Goal: Information Seeking & Learning: Find specific fact

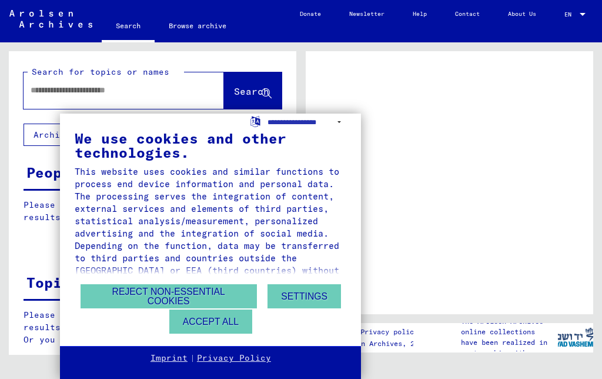
click at [142, 291] on button "Reject non-essential cookies" at bounding box center [169, 296] width 176 height 24
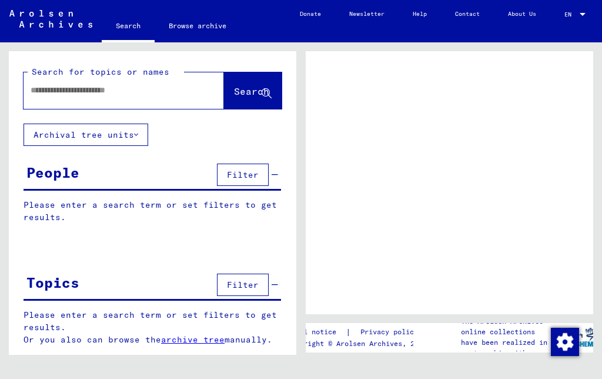
click at [46, 96] on input "text" at bounding box center [113, 90] width 165 height 12
type input "*******"
click at [234, 88] on span "Search" at bounding box center [251, 91] width 35 height 12
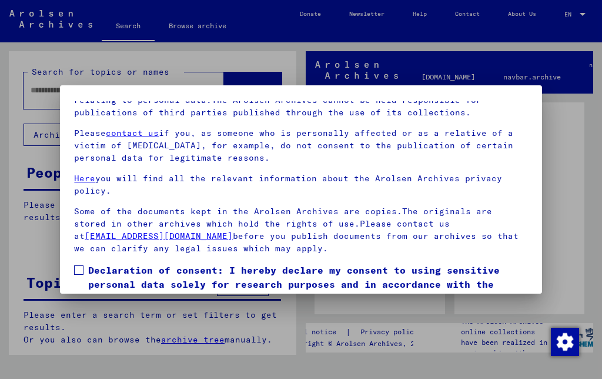
scroll to position [34, 0]
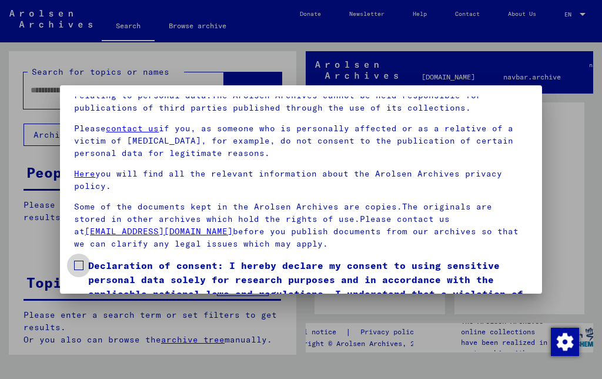
click at [78, 262] on span at bounding box center [78, 265] width 9 height 9
click at [564, 254] on div at bounding box center [301, 189] width 602 height 379
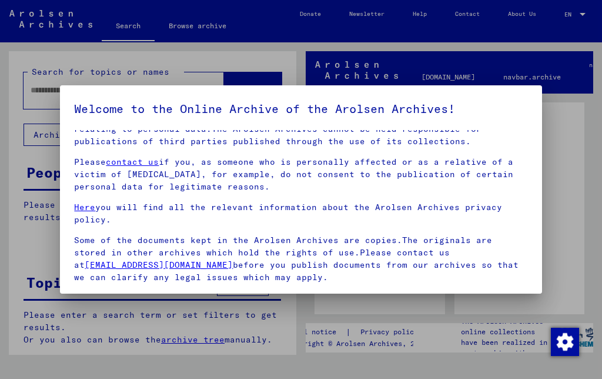
scroll to position [110, 0]
click at [561, 227] on div at bounding box center [301, 189] width 602 height 379
click at [47, 79] on div at bounding box center [301, 189] width 602 height 379
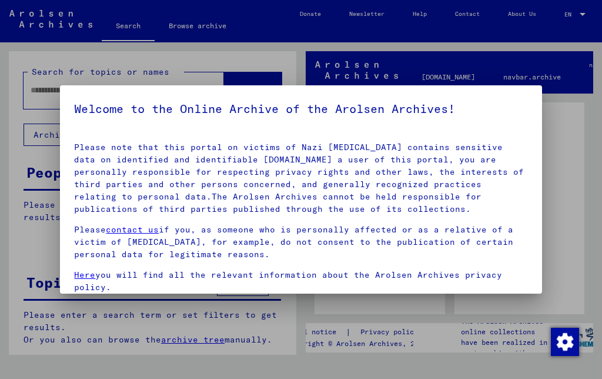
scroll to position [49, 0]
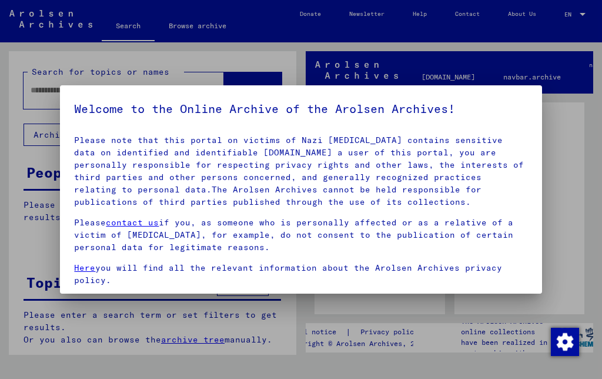
click at [502, 245] on p "Please contact us if you, as someone who is personally affected or as a relativ…" at bounding box center [300, 234] width 453 height 37
click at [516, 257] on div "Our terms of use were established by the international commission, which is the…" at bounding box center [300, 216] width 453 height 255
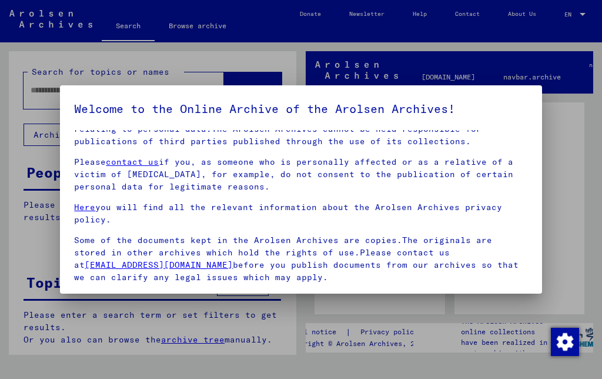
scroll to position [110, 0]
click at [563, 196] on div at bounding box center [301, 189] width 602 height 379
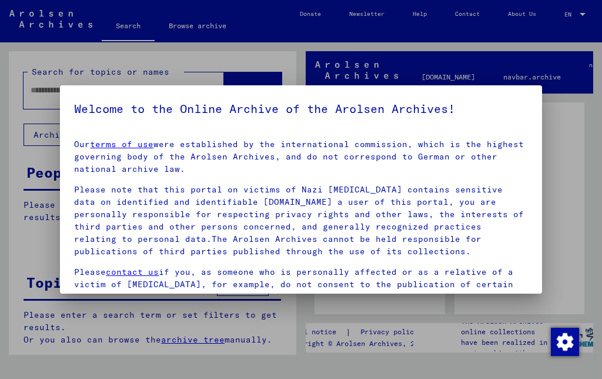
click at [586, 188] on div at bounding box center [301, 189] width 602 height 379
click at [32, 61] on div at bounding box center [301, 189] width 602 height 379
click at [39, 91] on div at bounding box center [301, 189] width 602 height 379
click at [35, 105] on div at bounding box center [301, 189] width 602 height 379
click at [567, 192] on div at bounding box center [301, 189] width 602 height 379
